Goal: Task Accomplishment & Management: Manage account settings

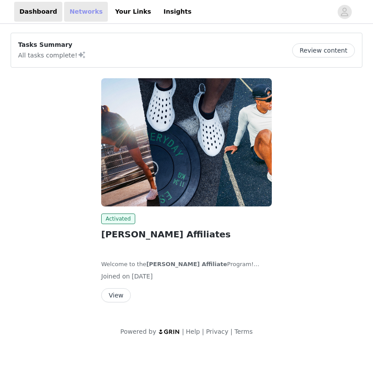
click at [77, 11] on link "Networks" at bounding box center [86, 12] width 44 height 20
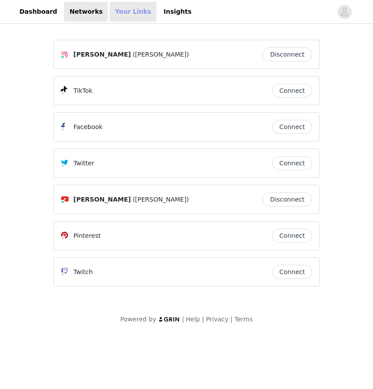
click at [117, 8] on link "Your Links" at bounding box center [133, 12] width 47 height 20
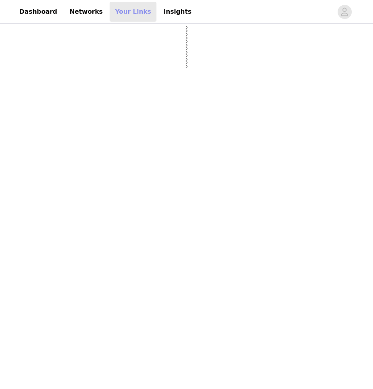
select select "12"
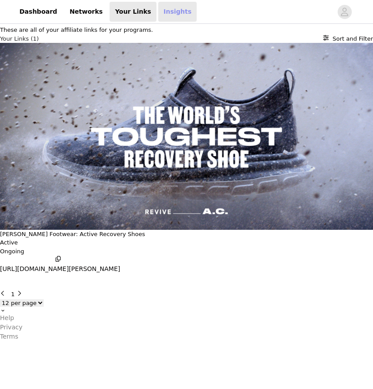
click at [158, 10] on link "Insights" at bounding box center [177, 12] width 38 height 20
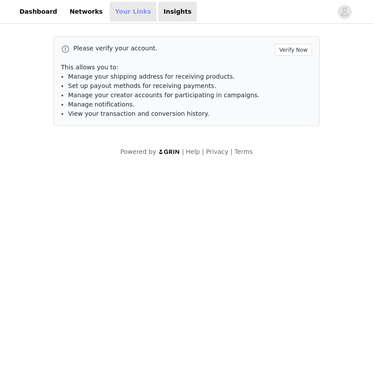
click at [130, 12] on link "Your Links" at bounding box center [133, 12] width 47 height 20
select select "12"
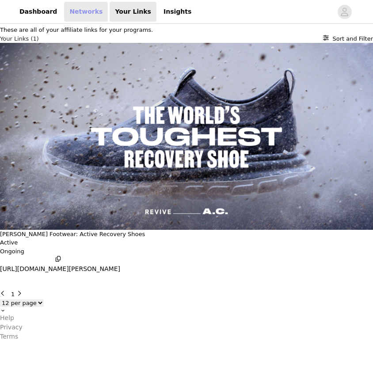
click at [79, 12] on link "Networks" at bounding box center [86, 12] width 44 height 20
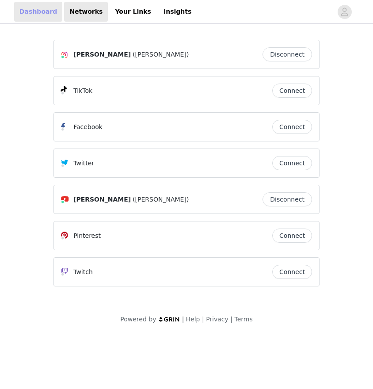
click at [30, 12] on link "Dashboard" at bounding box center [38, 12] width 48 height 20
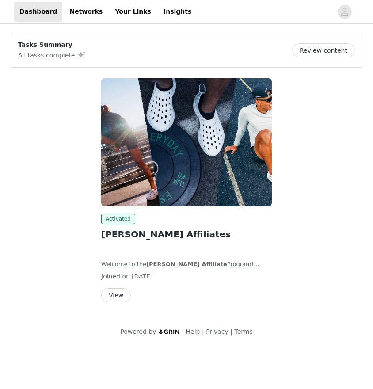
click at [339, 47] on button "Review content" at bounding box center [323, 50] width 63 height 14
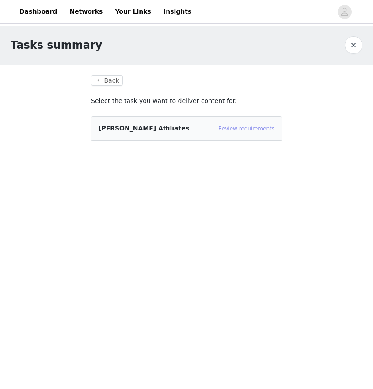
click at [261, 125] on link "Review requirements" at bounding box center [246, 128] width 56 height 6
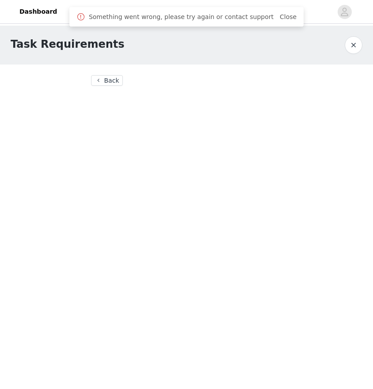
click at [108, 83] on button "Back" at bounding box center [107, 80] width 32 height 11
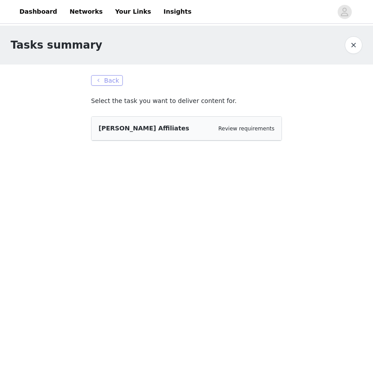
click at [108, 83] on button "Back" at bounding box center [107, 80] width 32 height 11
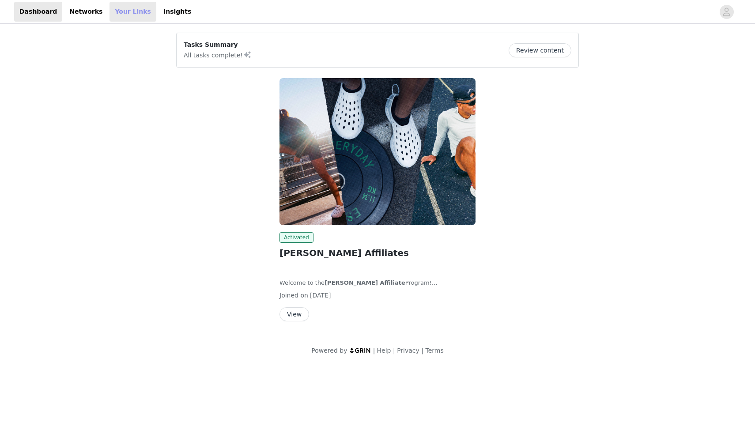
click at [130, 19] on link "Your Links" at bounding box center [133, 12] width 47 height 20
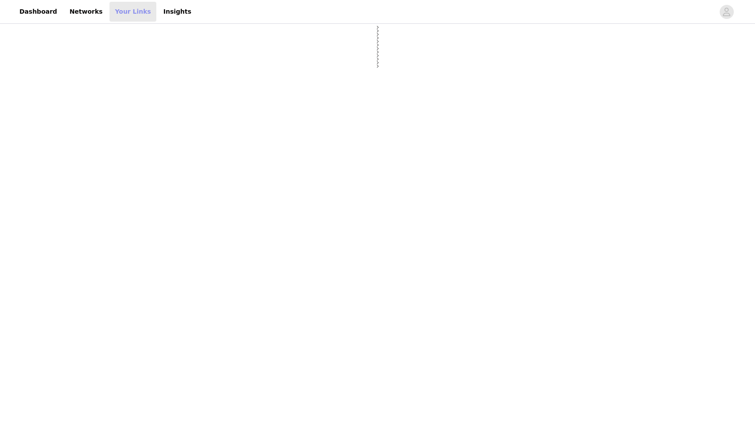
select select "12"
